Goal: Task Accomplishment & Management: Use online tool/utility

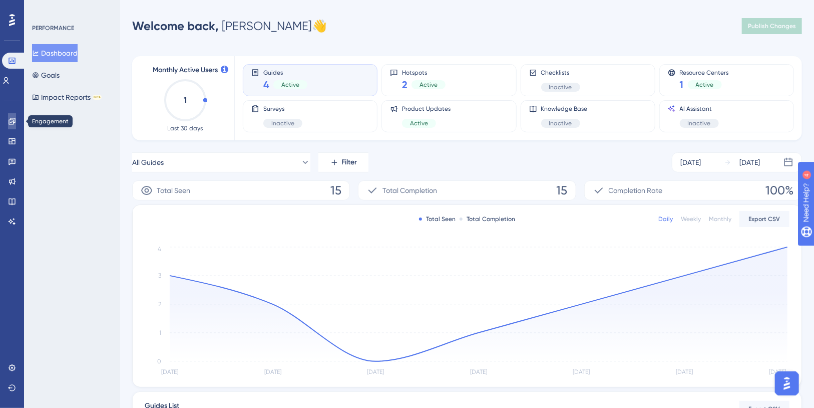
click at [0, 0] on link at bounding box center [0, 0] width 0 height 0
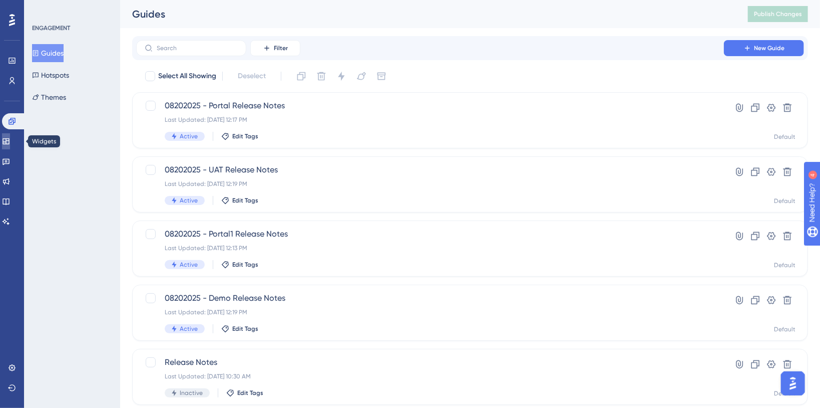
click at [10, 145] on icon at bounding box center [6, 141] width 8 height 8
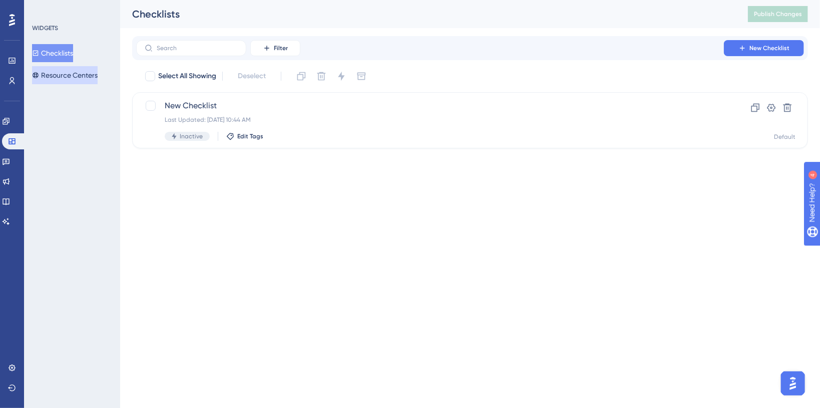
click at [51, 78] on button "Resource Centers" at bounding box center [65, 75] width 66 height 18
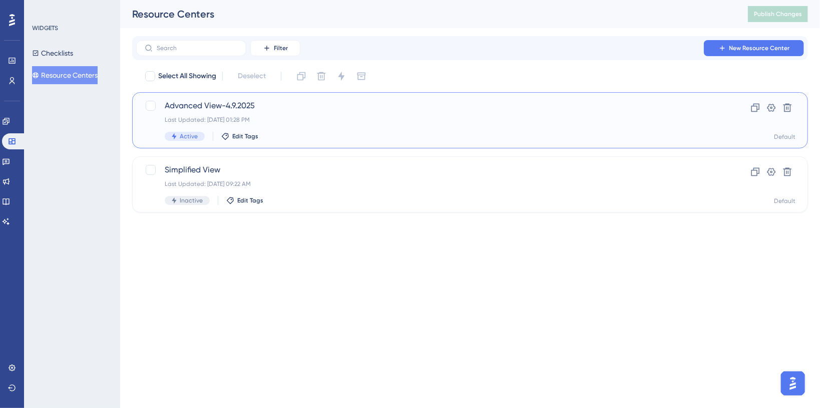
click at [366, 116] on div "Last Updated: Aug 15 2025, 01:28 PM" at bounding box center [430, 120] width 531 height 8
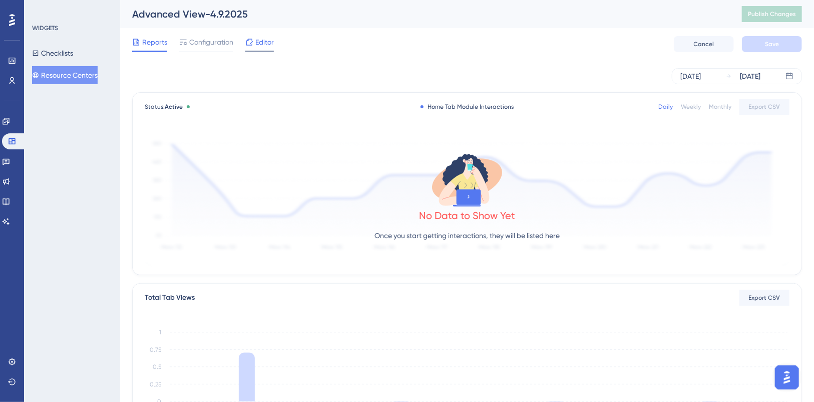
click at [262, 44] on span "Editor" at bounding box center [264, 42] width 19 height 12
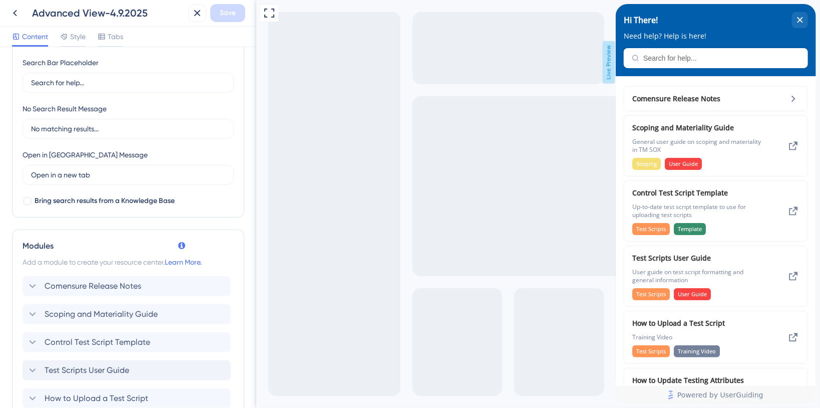
scroll to position [334, 0]
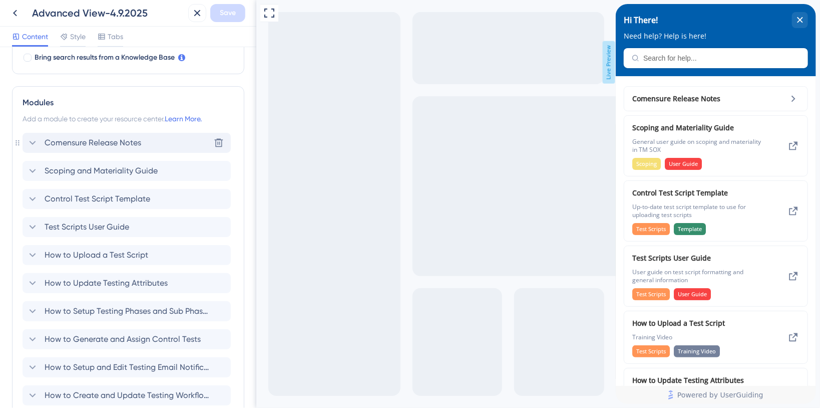
click at [34, 141] on icon at bounding box center [33, 143] width 7 height 4
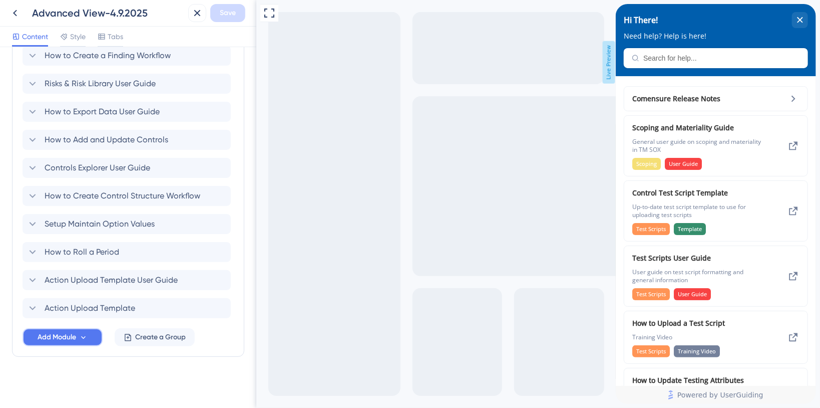
click at [75, 336] on span "Add Module" at bounding box center [57, 337] width 39 height 12
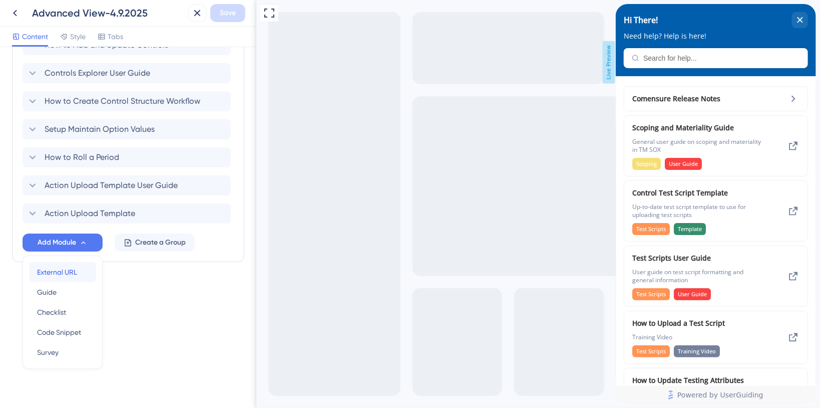
click at [77, 268] on div "External URL External URL" at bounding box center [62, 272] width 51 height 20
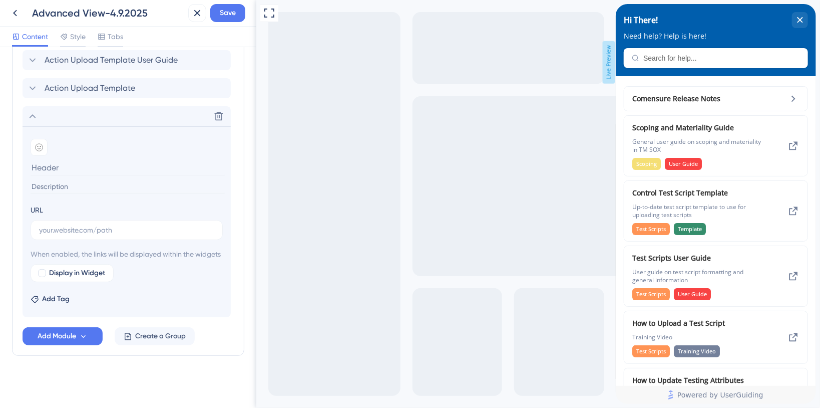
scroll to position [2026, 0]
click at [84, 224] on input "text" at bounding box center [126, 229] width 175 height 11
paste input "https://axiapartners-us.sharefile.com/public/share/web-s2daaca7d54214f89a96147e…"
type input "https://axiapartners-us.sharefile.com/public/share/web-s2daaca7d54214f89a96147e…"
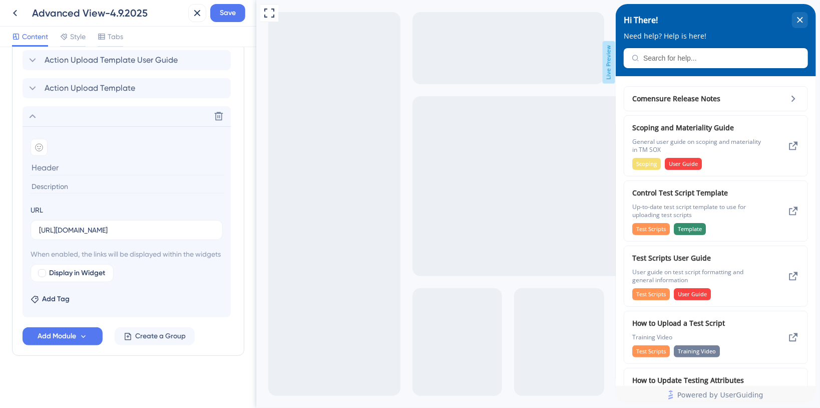
click at [76, 160] on input at bounding box center [128, 168] width 194 height 16
type input "Release 08202525"
click at [31, 114] on icon at bounding box center [33, 116] width 7 height 4
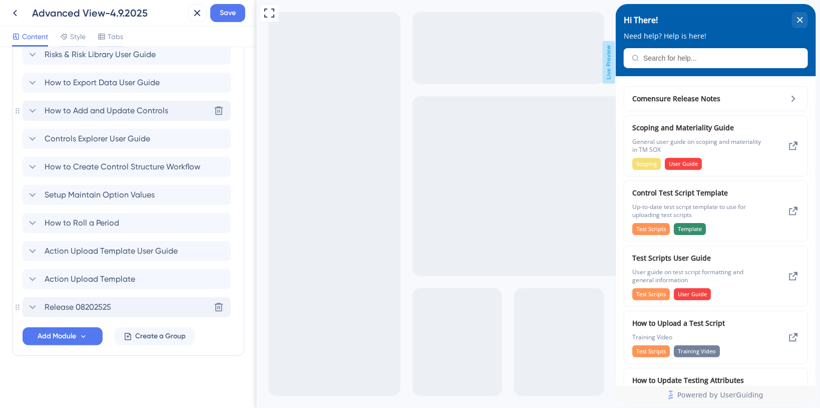
scroll to position [1823, 0]
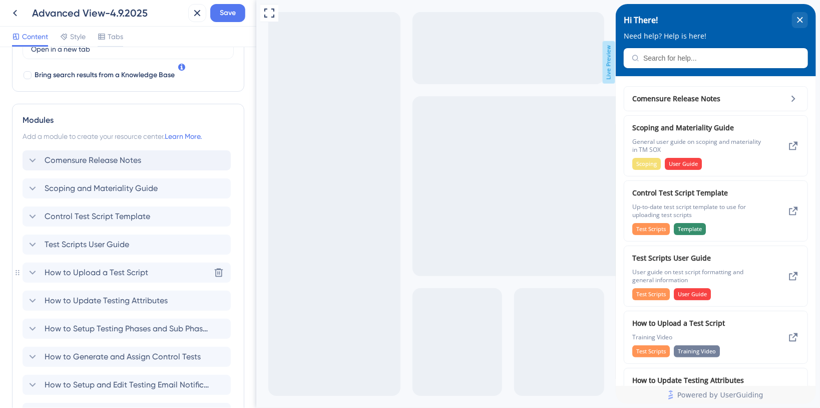
scroll to position [334, 0]
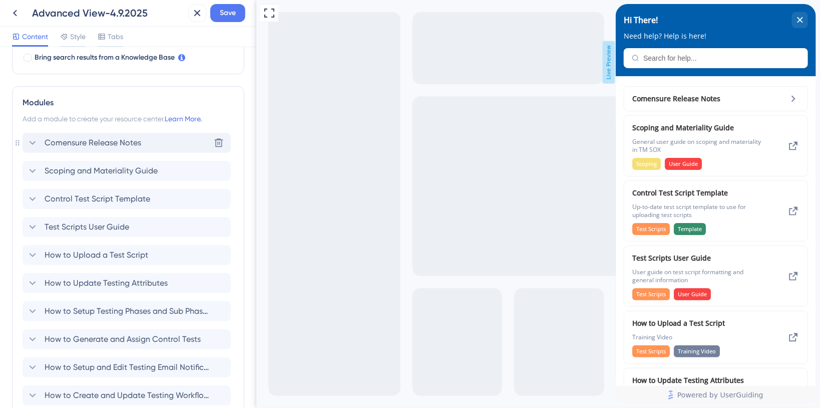
click at [34, 141] on icon at bounding box center [33, 143] width 7 height 4
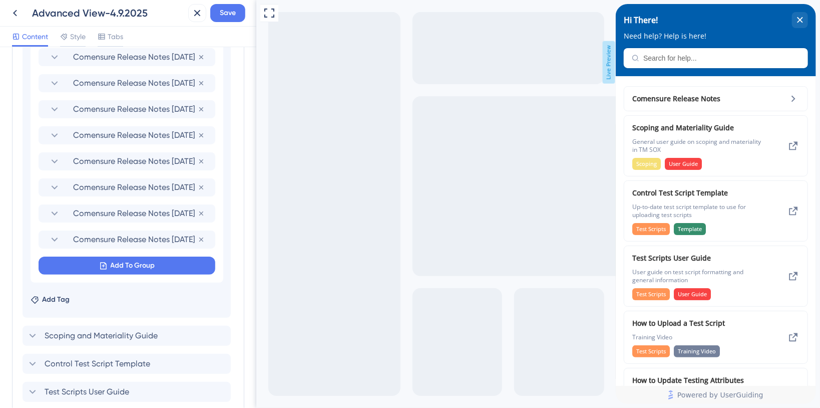
scroll to position [534, 0]
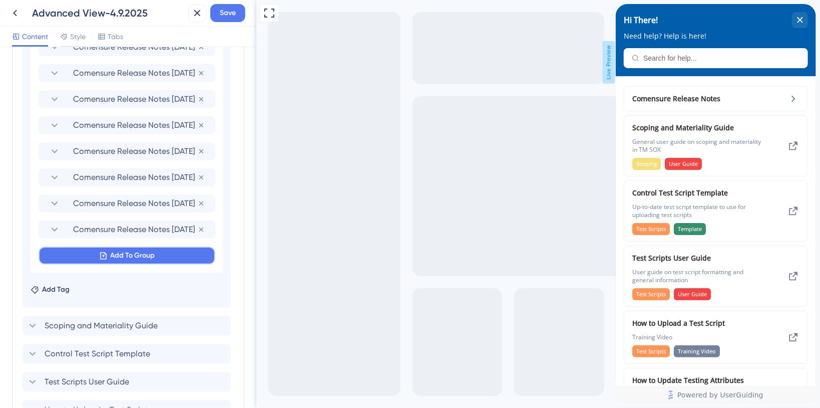
click at [124, 253] on span "Add To Group" at bounding box center [133, 255] width 45 height 12
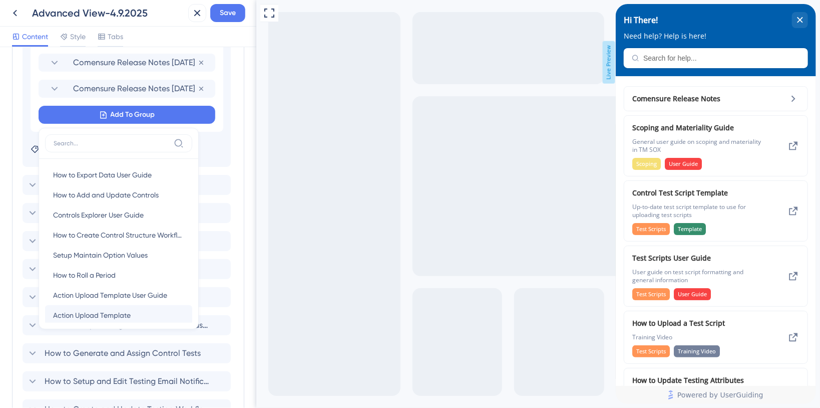
scroll to position [1030, 0]
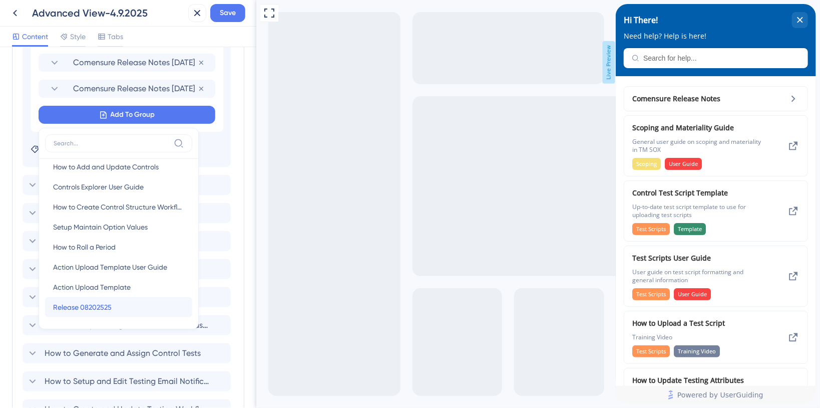
click at [93, 306] on span "Release 08202525" at bounding box center [82, 307] width 59 height 12
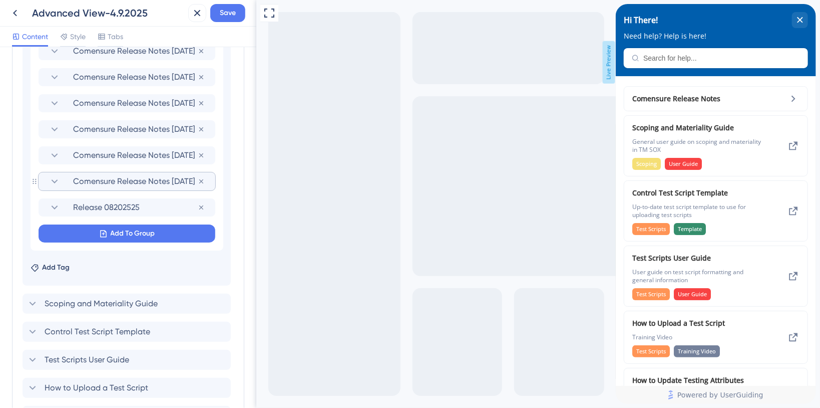
scroll to position [541, 0]
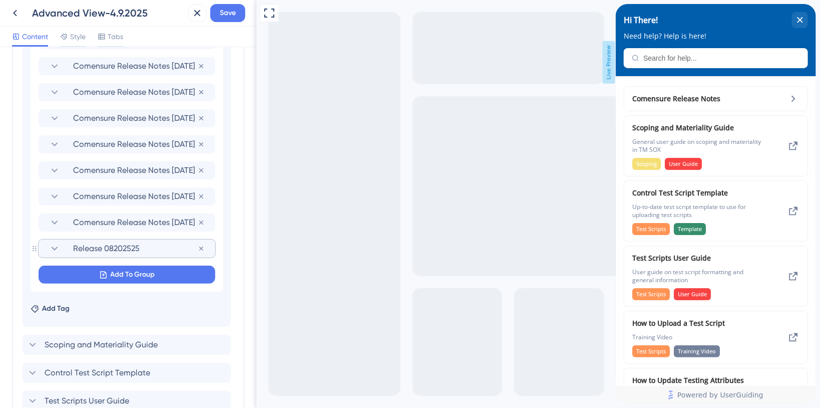
click at [117, 245] on span "Release 08202525" at bounding box center [135, 248] width 125 height 12
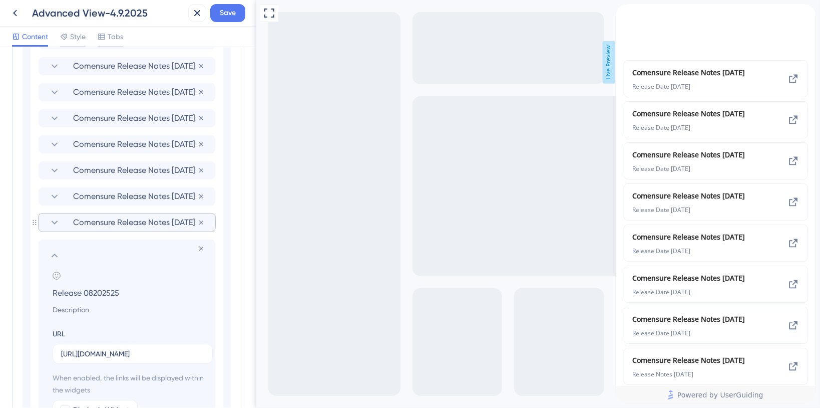
click at [102, 222] on span "Comensure Release Notes 05/20/2025" at bounding box center [135, 222] width 125 height 12
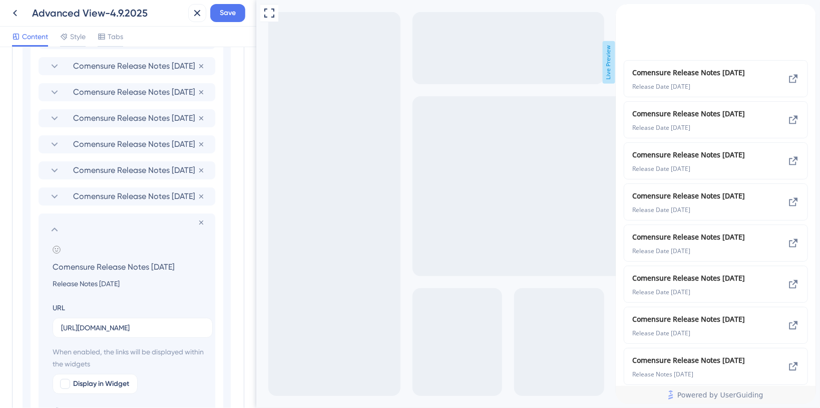
drag, startPoint x: 52, startPoint y: 265, endPoint x: 149, endPoint y: 267, distance: 96.7
click at [149, 267] on input "Comensure Release Notes 05/20/2025" at bounding box center [129, 266] width 169 height 14
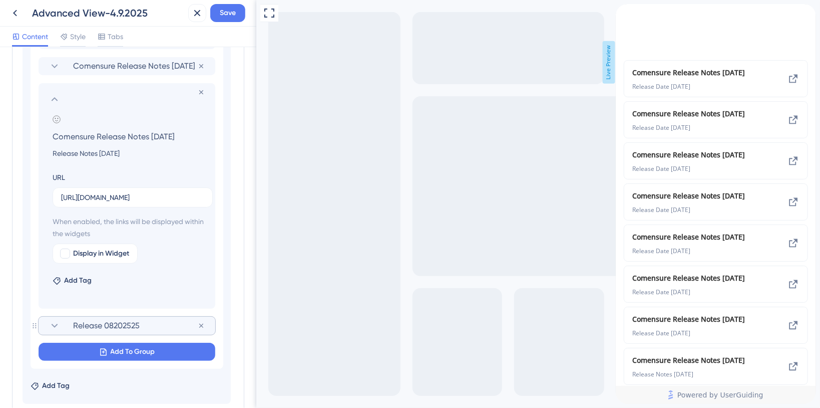
scroll to position [675, 0]
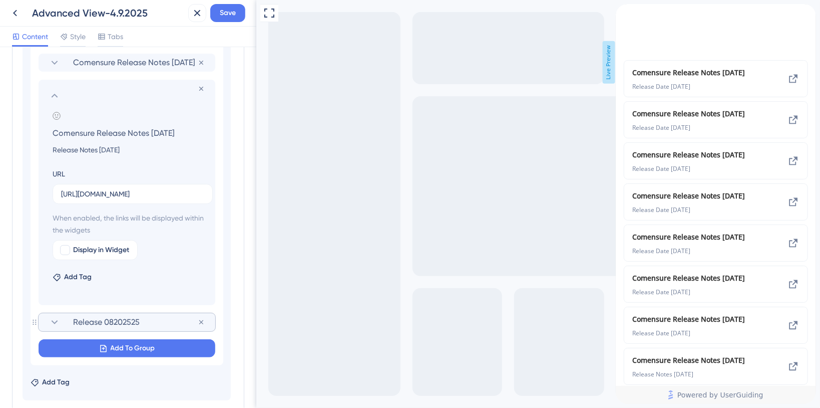
click at [102, 321] on span "Release 08202525" at bounding box center [135, 322] width 125 height 12
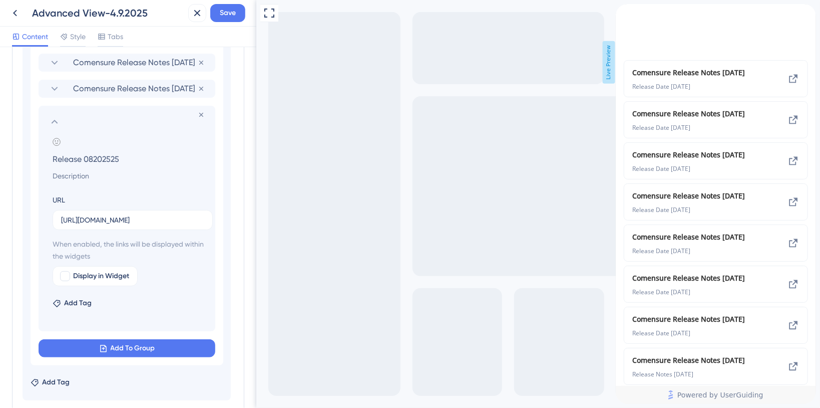
drag, startPoint x: 84, startPoint y: 159, endPoint x: 15, endPoint y: 154, distance: 69.3
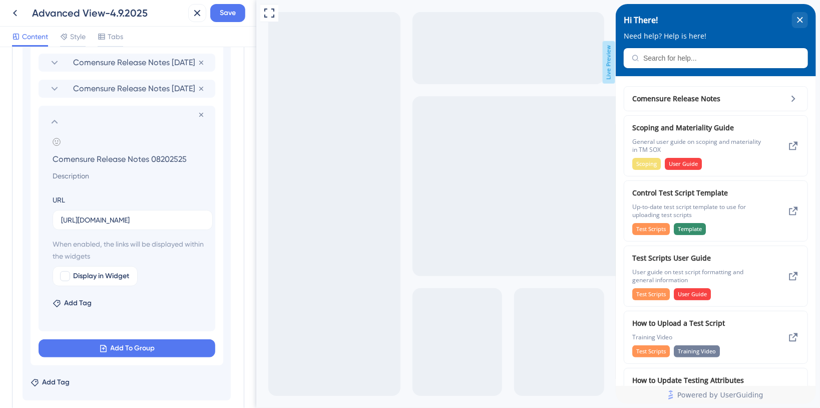
click at [160, 159] on input "Comensure Release Notes 08202525" at bounding box center [129, 159] width 169 height 14
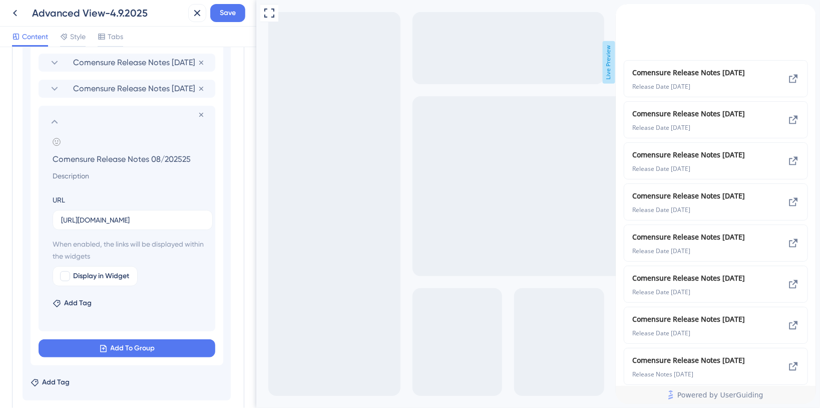
click at [174, 158] on input "Comensure Release Notes 08/202525" at bounding box center [129, 159] width 169 height 14
click at [186, 157] on input "Comensure Release Notes 08/20/2525" at bounding box center [129, 159] width 169 height 14
type input "Comensure Release Notes 08/20/2025"
click at [134, 299] on div "Add Tag" at bounding box center [129, 301] width 153 height 16
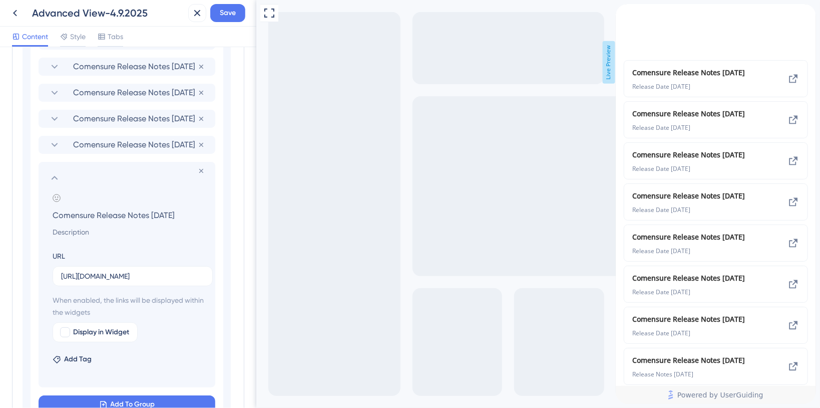
scroll to position [608, 0]
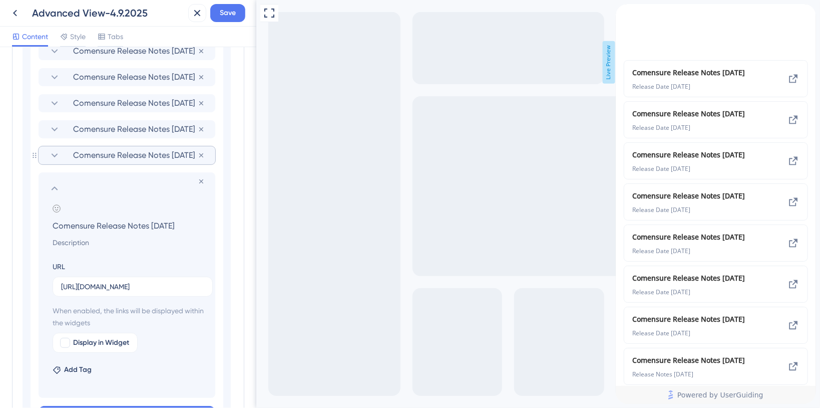
click at [50, 153] on icon at bounding box center [55, 155] width 12 height 12
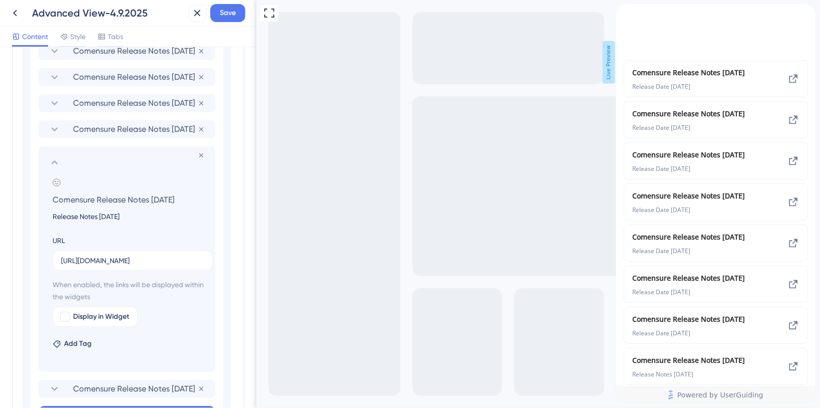
drag, startPoint x: 122, startPoint y: 216, endPoint x: 51, endPoint y: 218, distance: 71.6
click at [51, 218] on input "Release Notes 05/20/2025" at bounding box center [129, 216] width 169 height 12
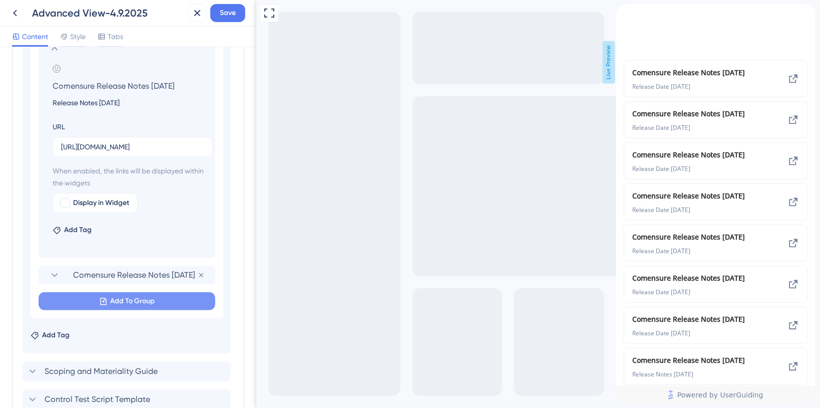
scroll to position [741, 0]
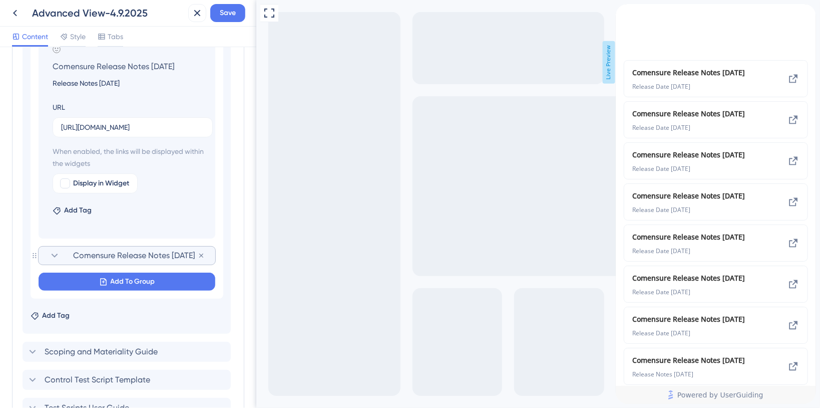
click at [136, 252] on span "Comensure Release Notes 08/20/2025" at bounding box center [135, 255] width 125 height 12
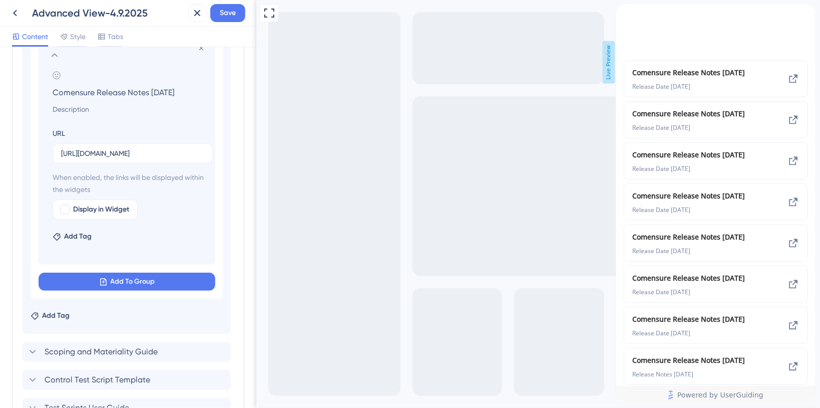
drag, startPoint x: 103, startPoint y: 89, endPoint x: 194, endPoint y: 92, distance: 90.7
click at [194, 92] on input "Comensure Release Notes 08/20/2025" at bounding box center [129, 92] width 169 height 14
type input "Comensure Comensure Release Notes"
click at [78, 104] on input at bounding box center [129, 109] width 169 height 12
paste input "Comensure Release Notes"
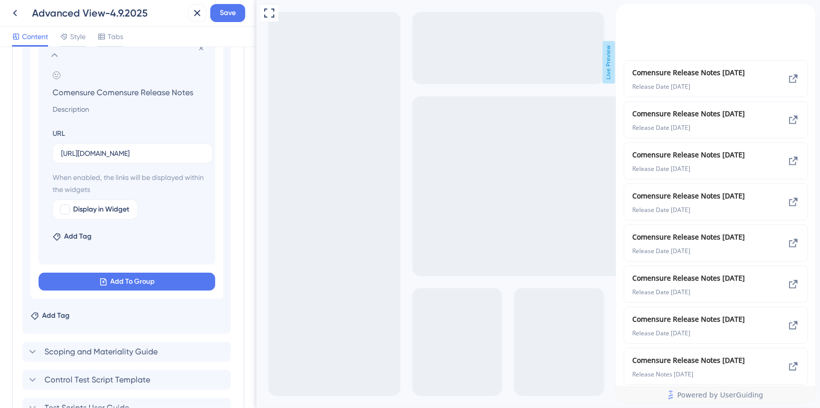
type input "Comensure Release Notes"
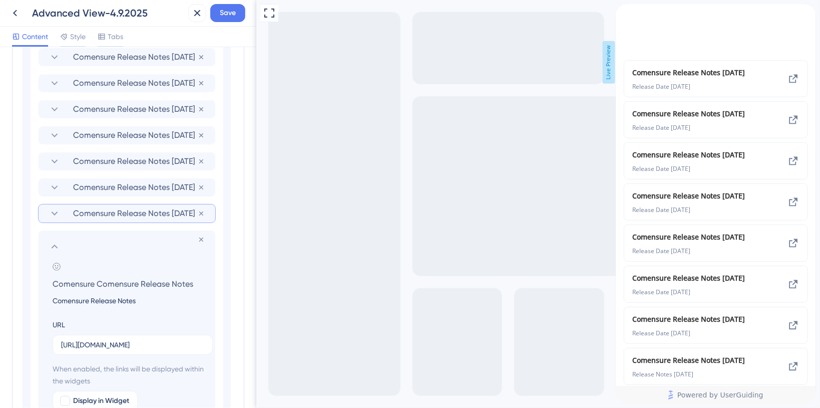
scroll to position [541, 0]
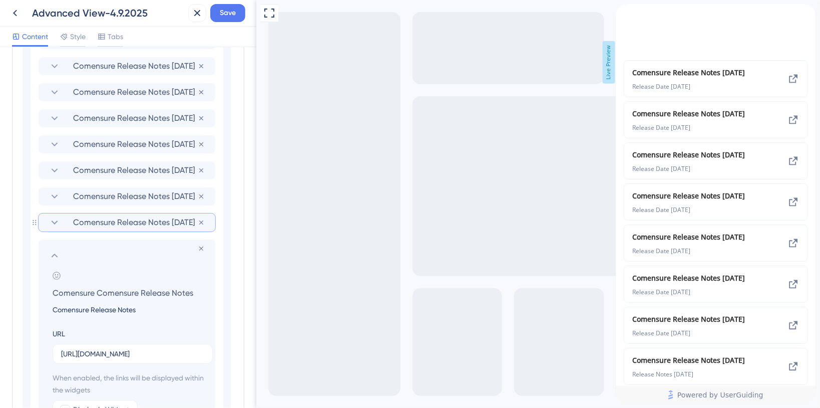
click at [54, 218] on icon at bounding box center [55, 222] width 12 height 12
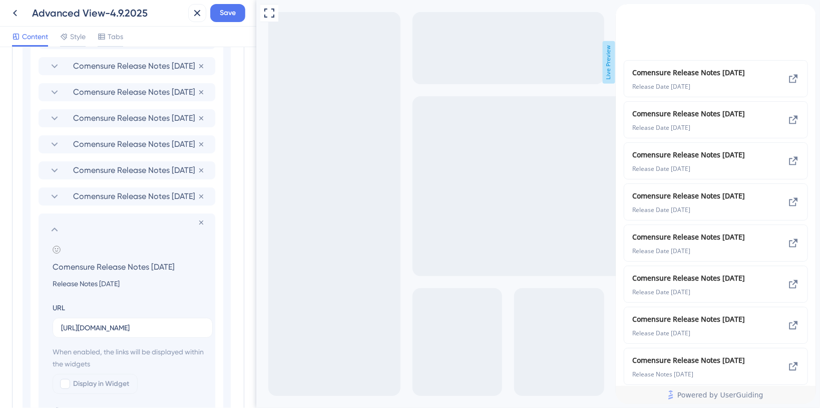
scroll to position [608, 0]
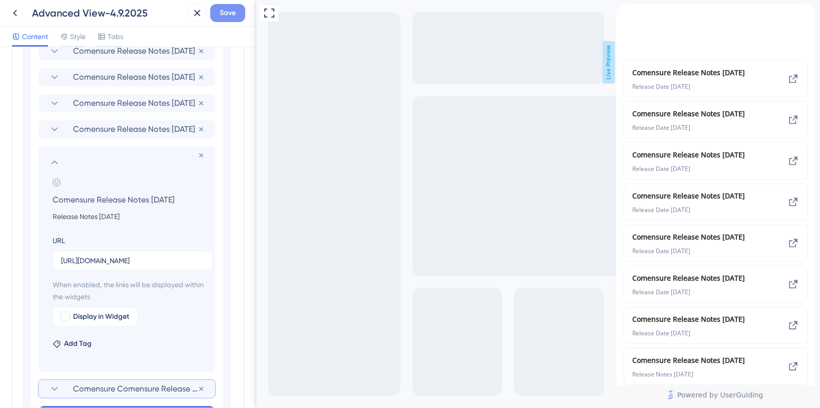
click at [232, 17] on span "Save" at bounding box center [228, 13] width 16 height 12
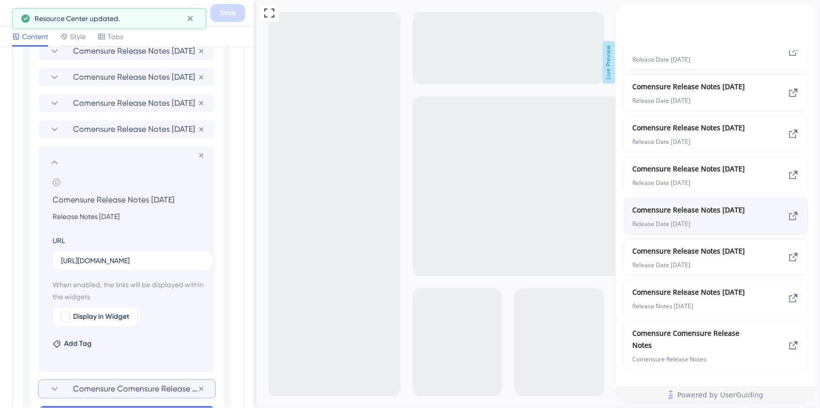
scroll to position [171, 0]
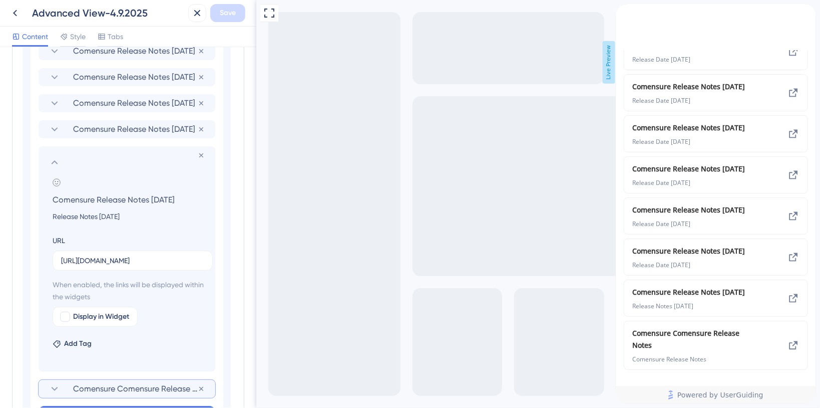
click at [51, 159] on icon at bounding box center [55, 162] width 12 height 12
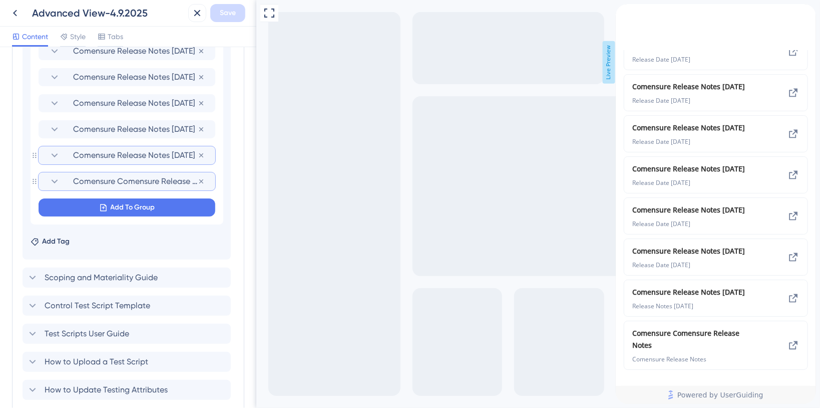
click at [148, 180] on span "Comensure Comensure Release Notes" at bounding box center [135, 181] width 125 height 12
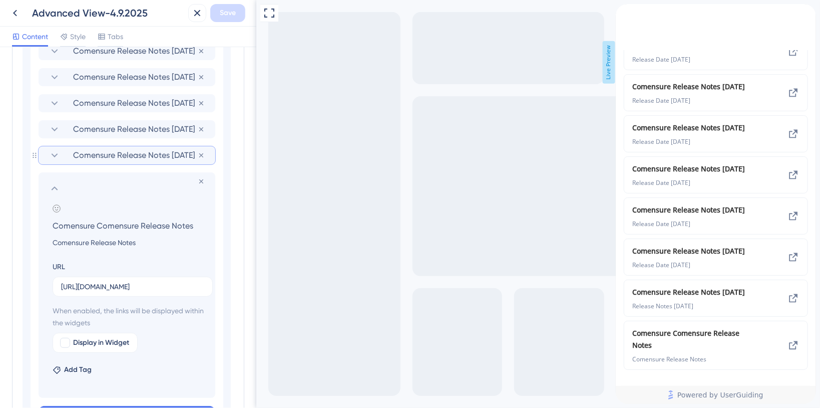
drag, startPoint x: 98, startPoint y: 224, endPoint x: 37, endPoint y: 225, distance: 60.6
click at [37, 225] on div "Remove from group Add emoji Comensure Comensure Release Notes Comensure Release…" at bounding box center [120, 284] width 177 height 225
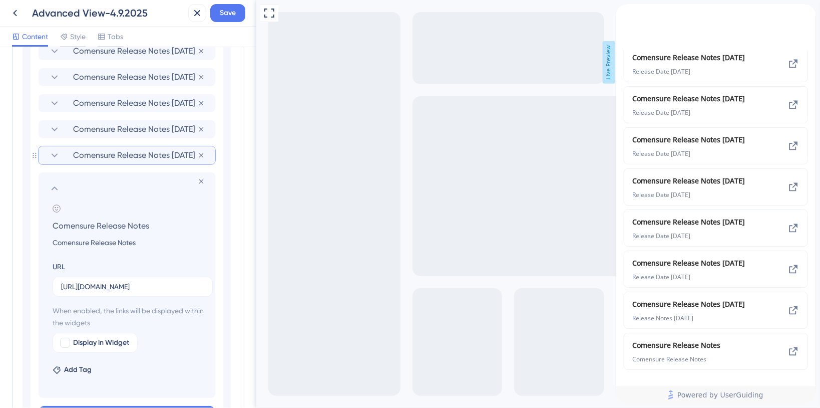
scroll to position [159, 0]
click at [231, 10] on span "Save" at bounding box center [228, 13] width 16 height 12
click at [158, 223] on input "Comensure Release Notes" at bounding box center [129, 225] width 169 height 14
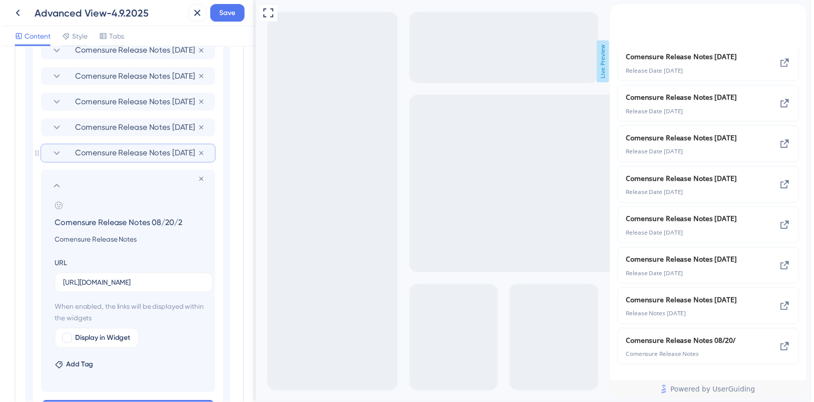
scroll to position [171, 0]
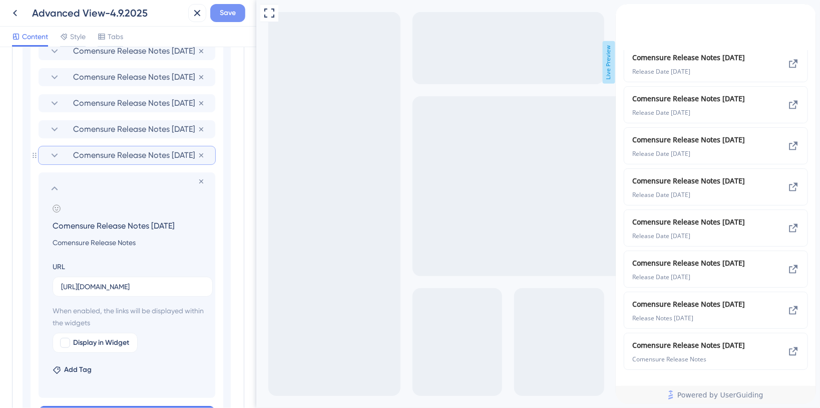
type input "Comensure Release Notes 08/20/2025"
click at [229, 14] on span "Save" at bounding box center [228, 13] width 16 height 12
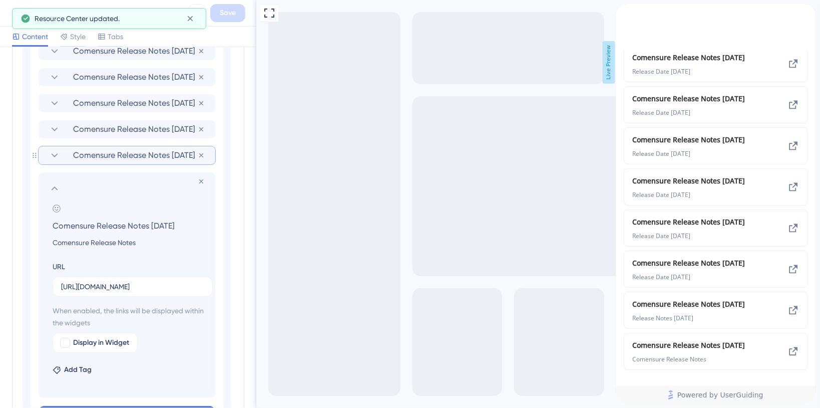
click at [627, 21] on icon "close resource center" at bounding box center [624, 23] width 6 height 6
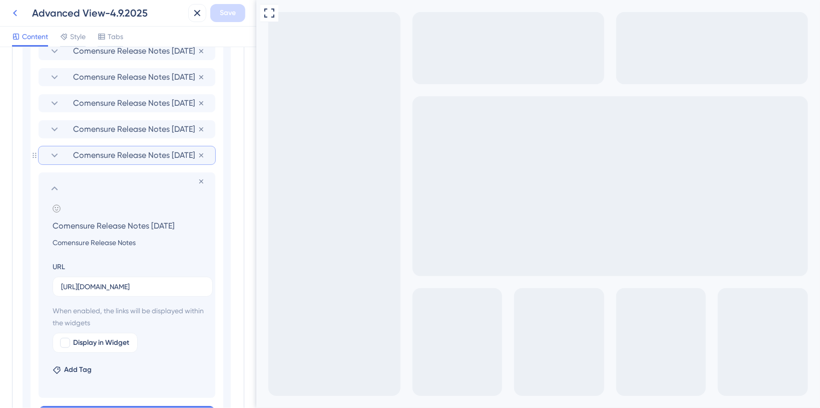
click at [18, 16] on icon at bounding box center [15, 13] width 12 height 12
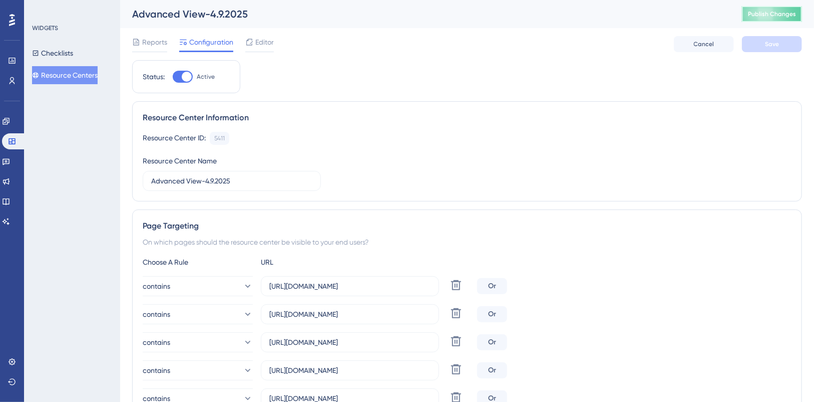
click at [795, 16] on span "Publish Changes" at bounding box center [772, 14] width 48 height 8
